Goal: Transaction & Acquisition: Book appointment/travel/reservation

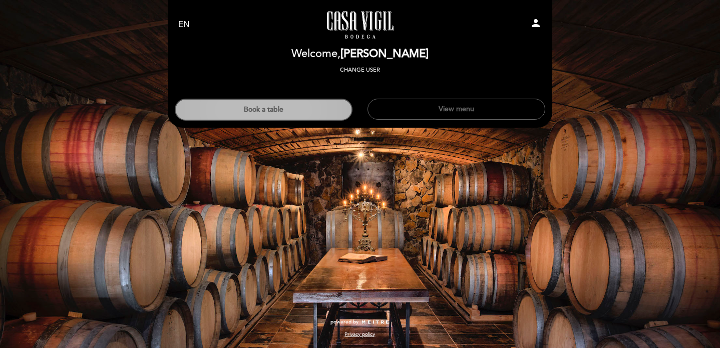
click at [289, 116] on button "Book a table" at bounding box center [264, 110] width 178 height 22
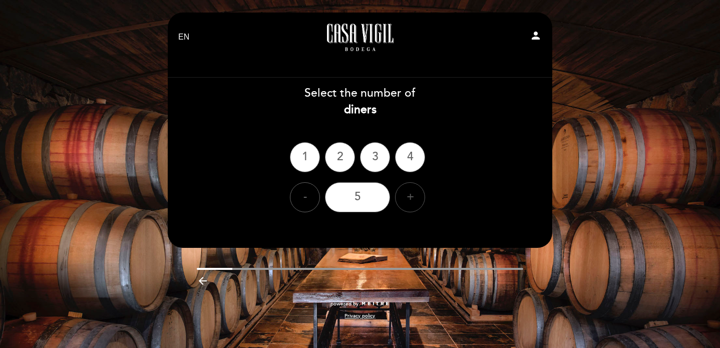
click at [413, 205] on div "+" at bounding box center [410, 197] width 30 height 30
click at [358, 202] on div "6" at bounding box center [357, 197] width 65 height 30
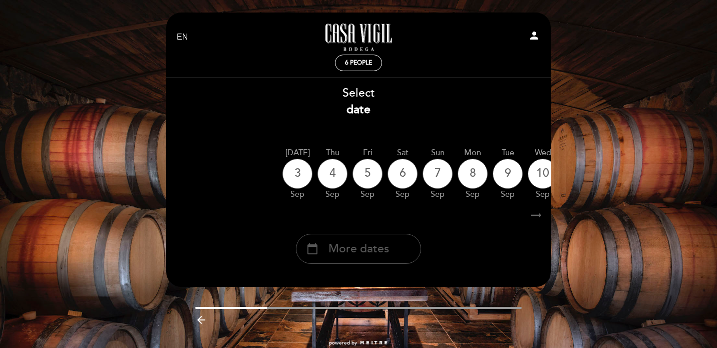
click at [385, 249] on span "More dates" at bounding box center [359, 249] width 61 height 17
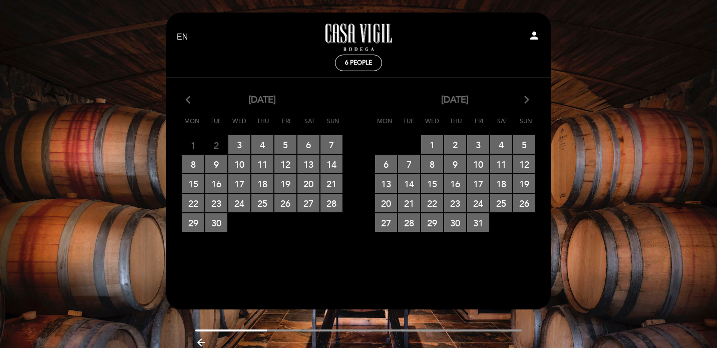
click at [530, 103] on icon "arrow_forward_ios" at bounding box center [526, 100] width 9 height 13
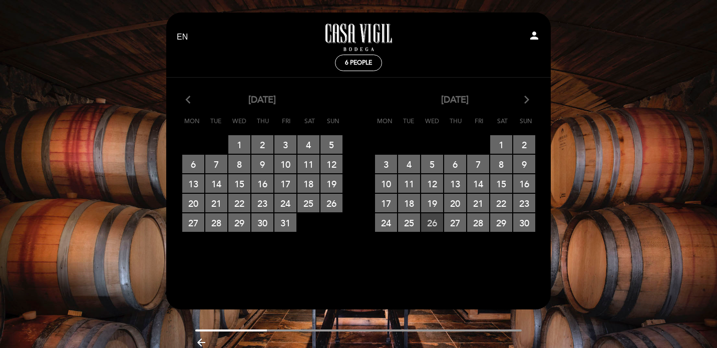
click at [434, 223] on span "26 RESERVATIONS AVAILABLE" at bounding box center [432, 222] width 22 height 19
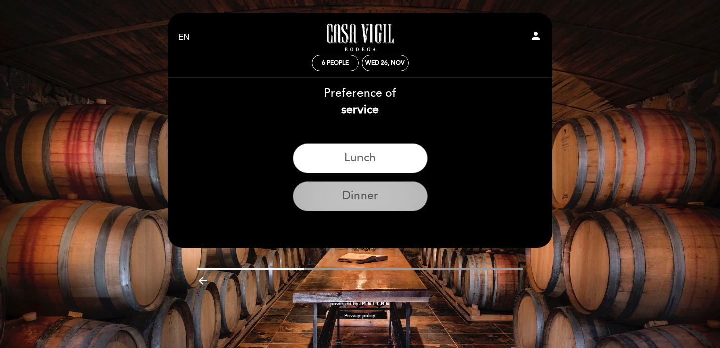
click at [410, 205] on button "Dinner" at bounding box center [360, 196] width 135 height 30
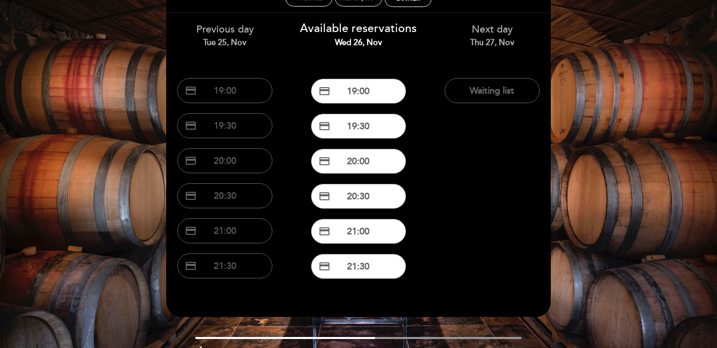
scroll to position [66, 0]
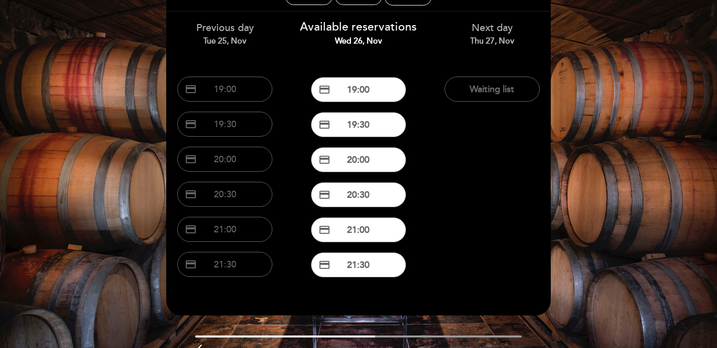
click at [608, 100] on div "EN ES PT [GEOGRAPHIC_DATA][PERSON_NAME] - Restaurante person 6 people Wed 26, N…" at bounding box center [358, 165] width 717 height 463
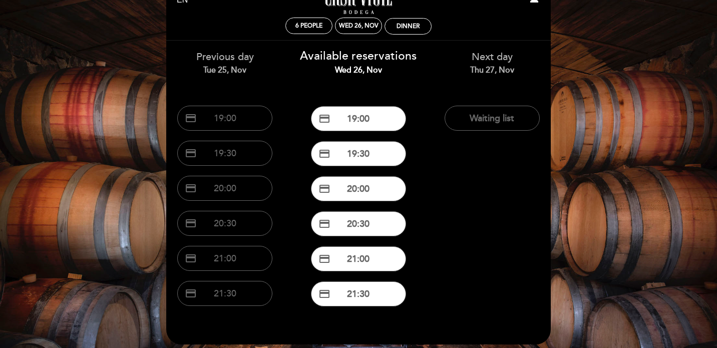
scroll to position [38, 0]
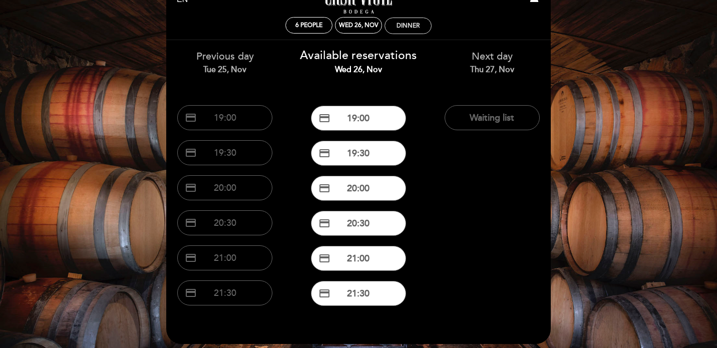
click at [411, 23] on div "Dinner" at bounding box center [408, 26] width 23 height 8
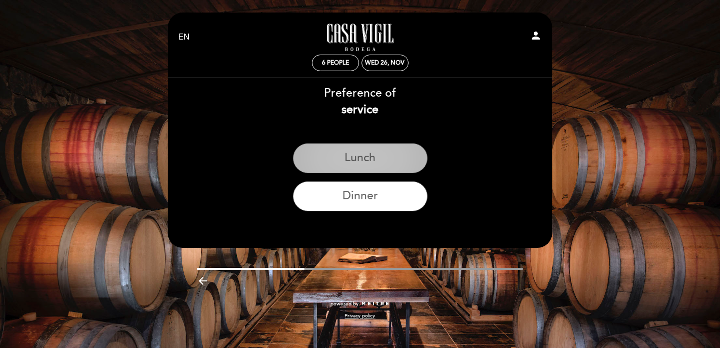
click at [385, 154] on button "Lunch" at bounding box center [360, 158] width 135 height 30
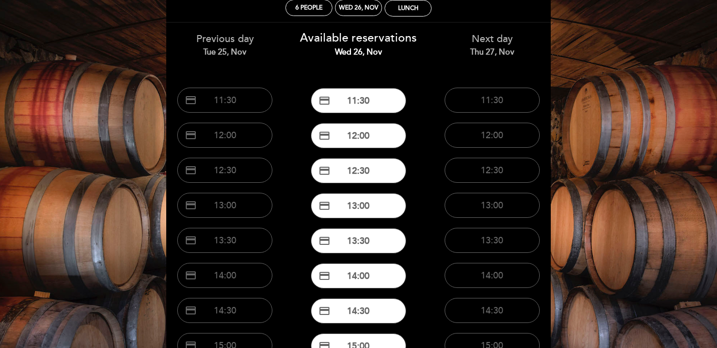
scroll to position [54, 0]
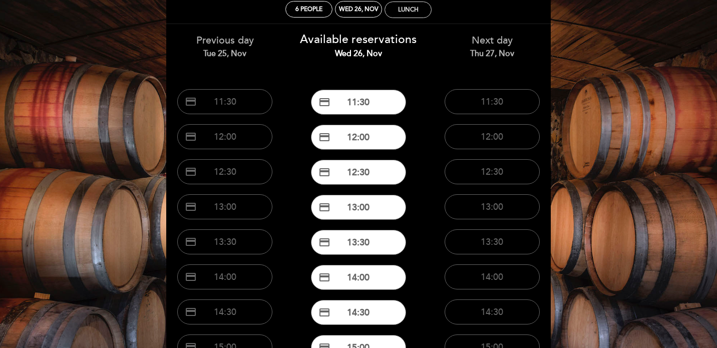
click at [420, 8] on div "Lunch" at bounding box center [408, 10] width 46 height 16
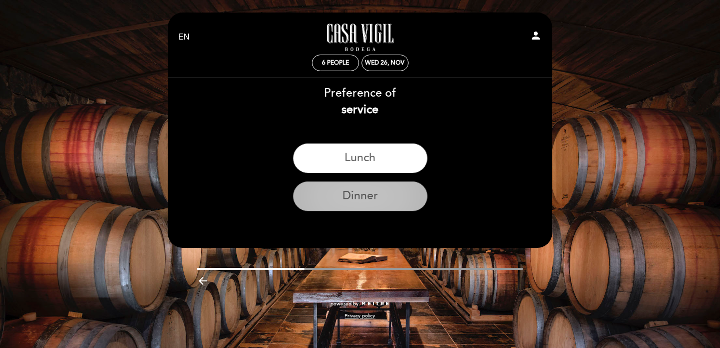
click at [382, 206] on button "Dinner" at bounding box center [360, 196] width 135 height 30
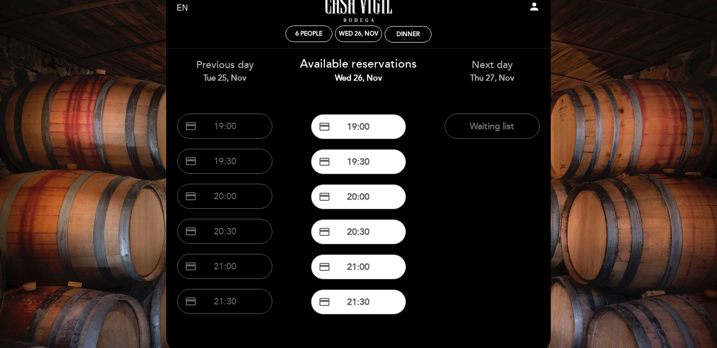
scroll to position [30, 0]
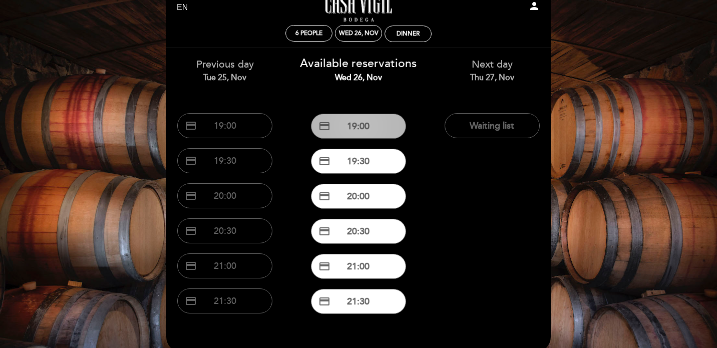
click at [380, 126] on button "credit_card 19:00" at bounding box center [358, 126] width 95 height 25
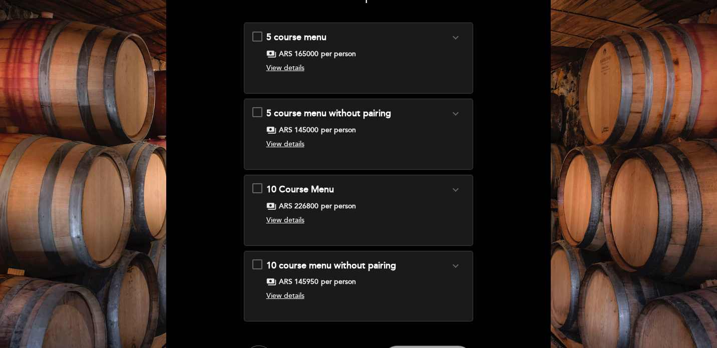
scroll to position [105, 0]
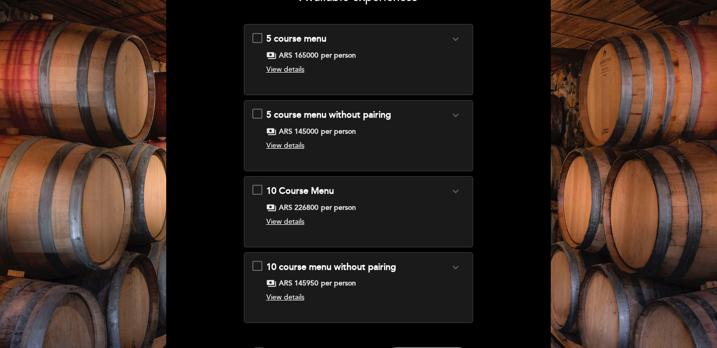
click at [461, 38] on icon "expand_more" at bounding box center [456, 39] width 12 height 12
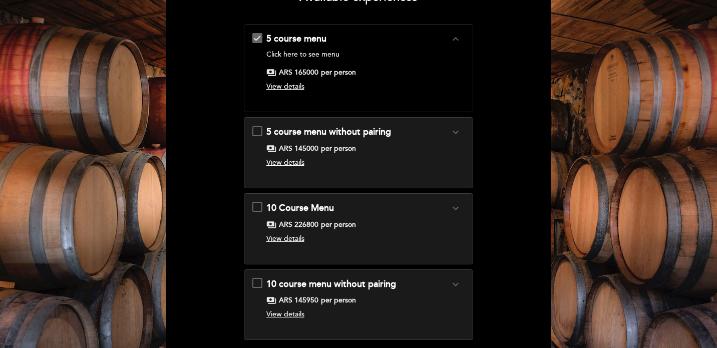
click at [448, 222] on div "payments ARS 226800 per person" at bounding box center [358, 225] width 184 height 10
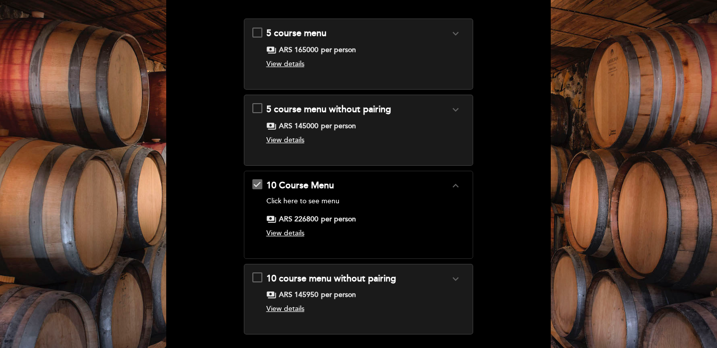
scroll to position [111, 0]
click at [431, 53] on div "payments ARS 165000 per person" at bounding box center [358, 50] width 184 height 10
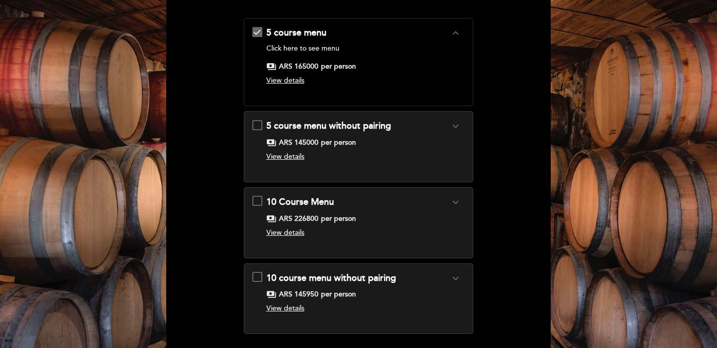
click at [283, 74] on div "5 course menu expand_less Click here to see menu payments ARS 165000 per person…" at bounding box center [358, 58] width 213 height 63
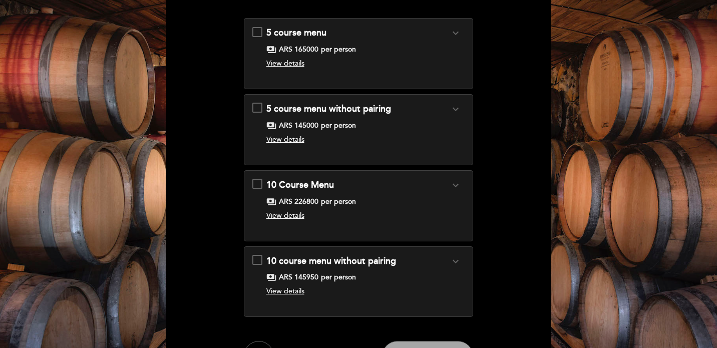
click at [284, 64] on span "View details" at bounding box center [285, 63] width 38 height 9
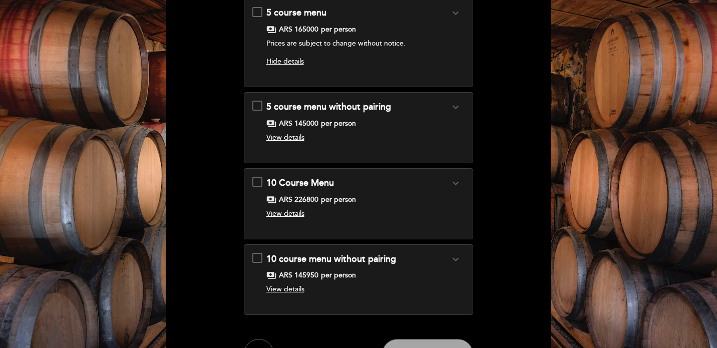
scroll to position [131, 0]
click at [253, 15] on div "5 course menu expand_more Click here to see menu payments ARS 165000 per person…" at bounding box center [358, 39] width 213 height 64
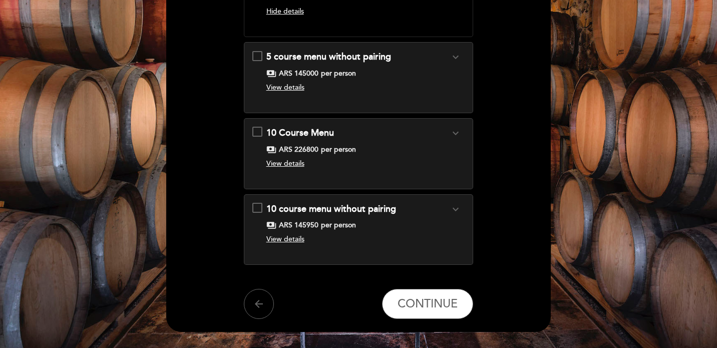
scroll to position [201, 0]
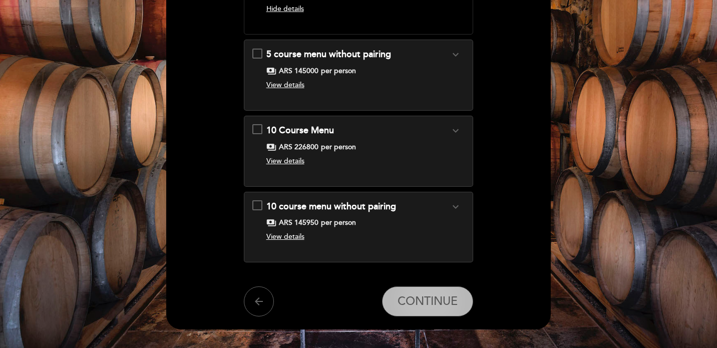
click at [427, 303] on span "CONTINUE" at bounding box center [428, 302] width 60 height 14
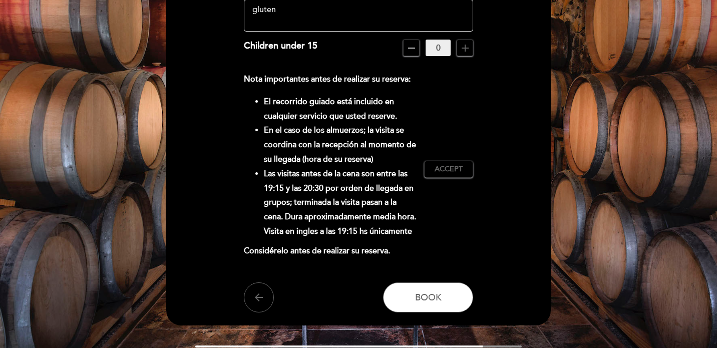
scroll to position [195, 0]
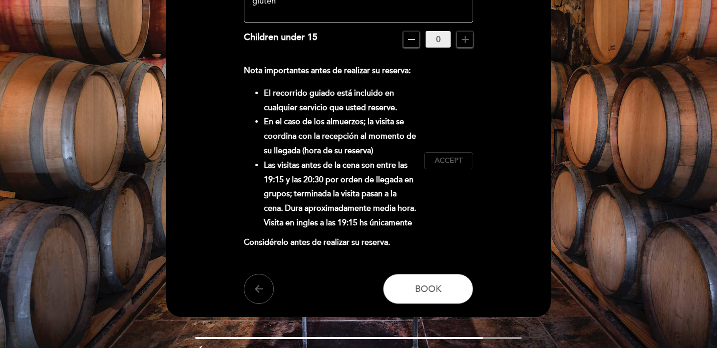
click at [457, 159] on span "Accept" at bounding box center [449, 161] width 28 height 11
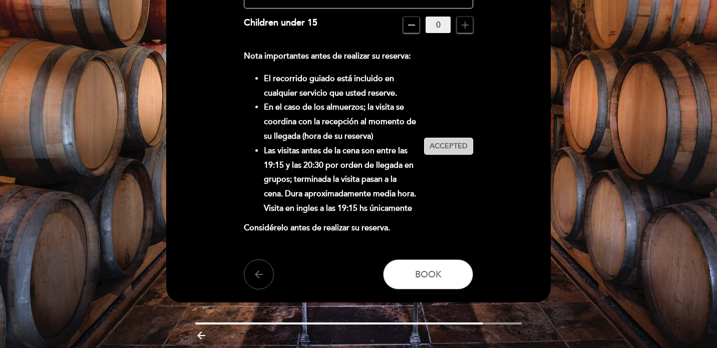
scroll to position [211, 0]
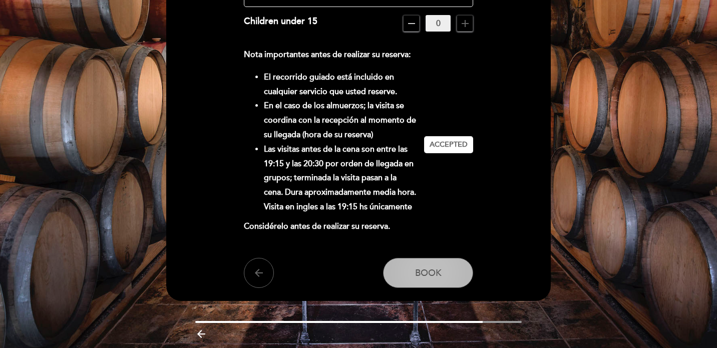
click at [459, 271] on button "Book" at bounding box center [428, 273] width 90 height 30
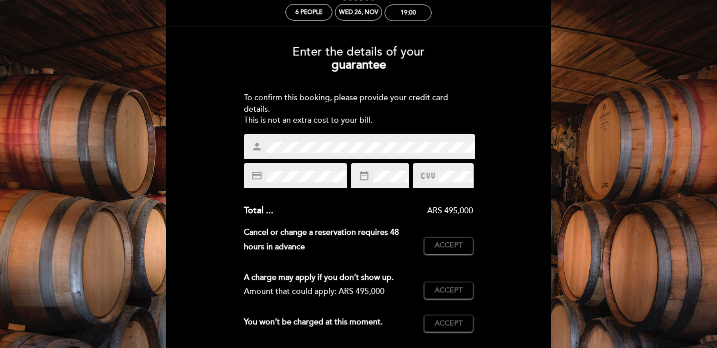
scroll to position [53, 0]
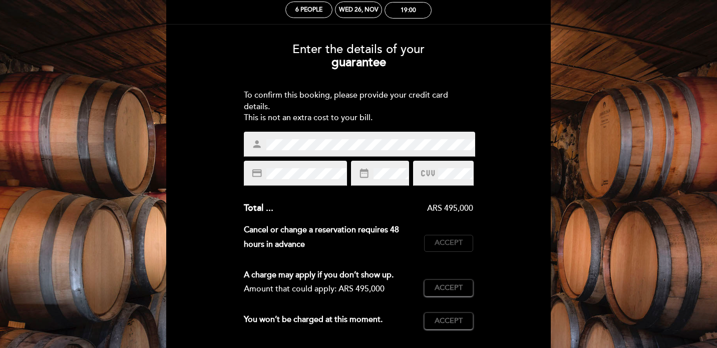
click at [432, 235] on button "Accept Accepted" at bounding box center [448, 243] width 49 height 17
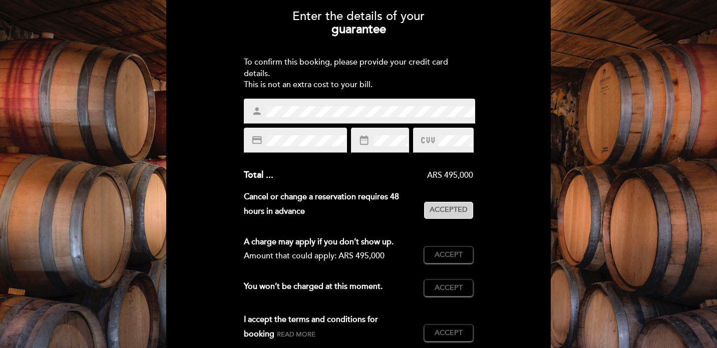
scroll to position [96, 0]
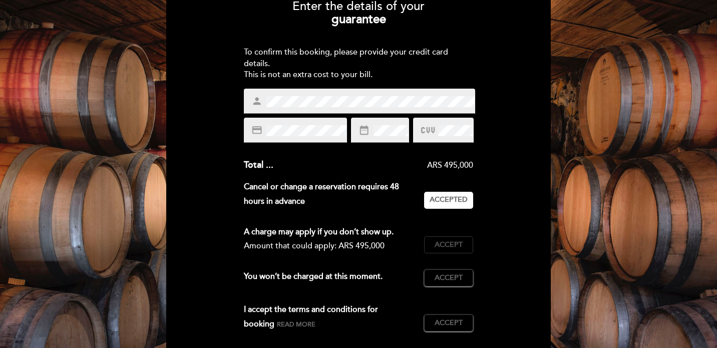
click at [441, 244] on span "Accept" at bounding box center [449, 245] width 28 height 11
click at [453, 271] on button "Accept Accepted" at bounding box center [448, 277] width 49 height 17
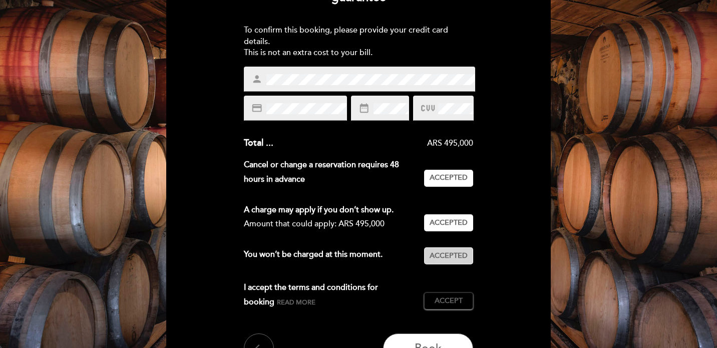
scroll to position [133, 0]
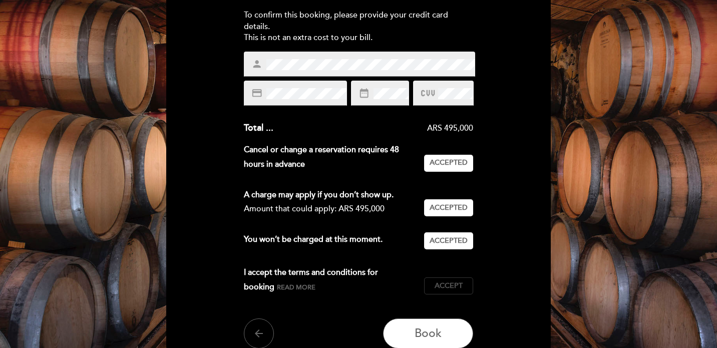
click at [454, 288] on span "Accept" at bounding box center [449, 286] width 28 height 11
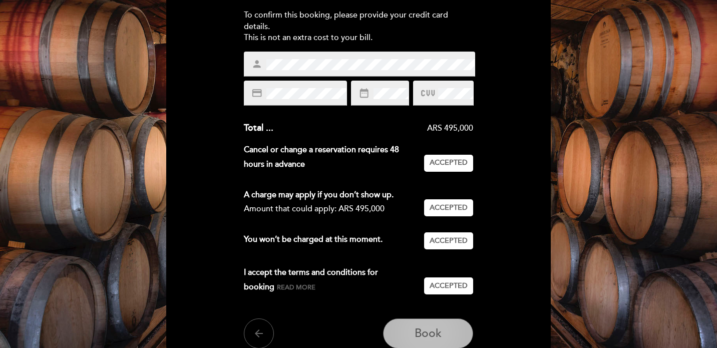
click at [448, 323] on button "Book" at bounding box center [428, 334] width 90 height 30
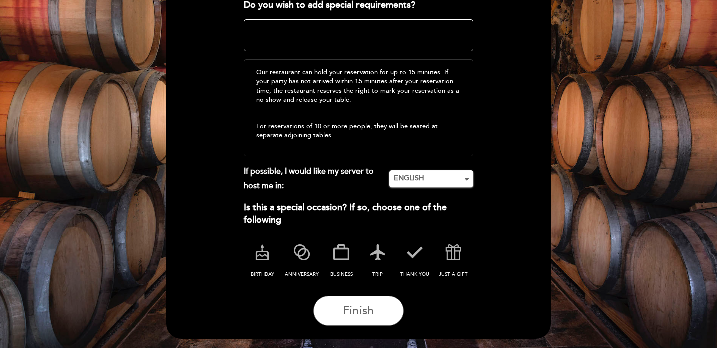
scroll to position [170, 0]
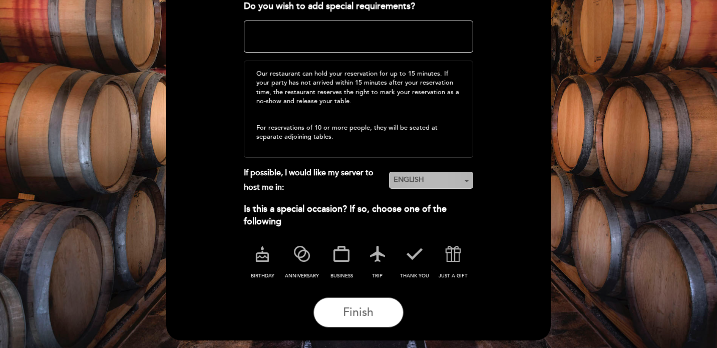
click at [457, 179] on span "ENGLISH" at bounding box center [431, 180] width 75 height 10
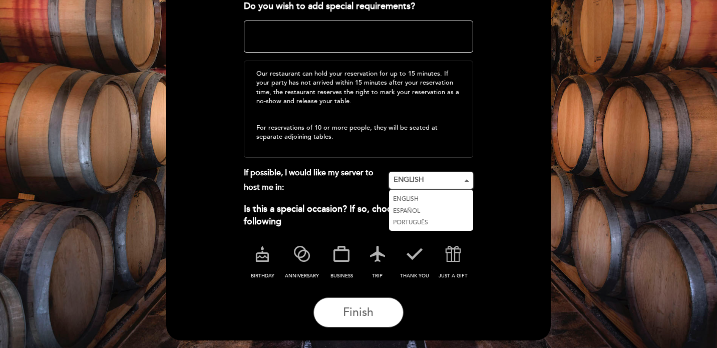
click at [454, 209] on link "ESPAÑOL" at bounding box center [431, 211] width 84 height 12
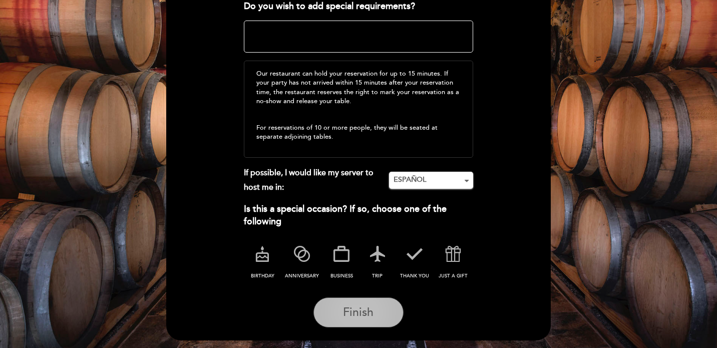
click at [345, 311] on span "Finish" at bounding box center [358, 313] width 31 height 14
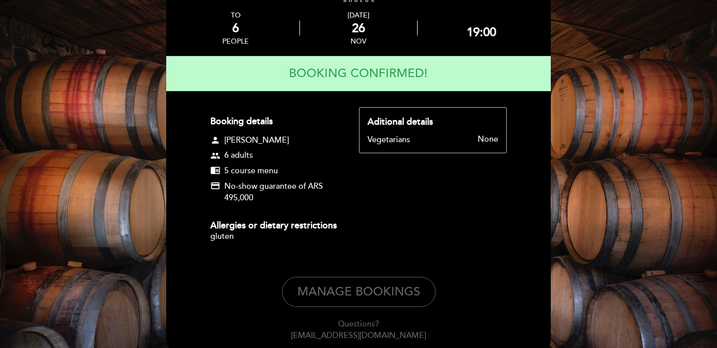
scroll to position [61, 0]
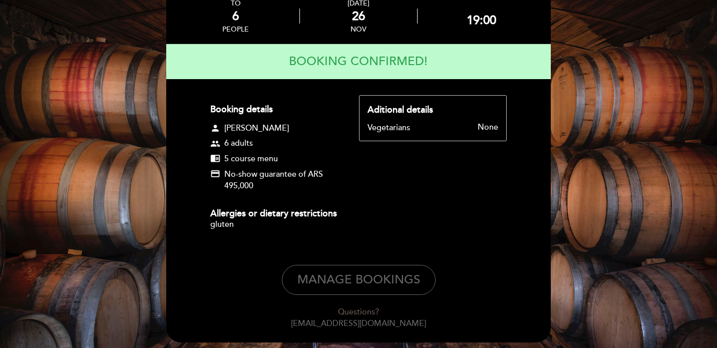
click at [501, 250] on form "Booking details person [PERSON_NAME] group 6 adults chrome_reader_mode 5 course…" at bounding box center [358, 212] width 371 height 234
